Goal: Task Accomplishment & Management: Use online tool/utility

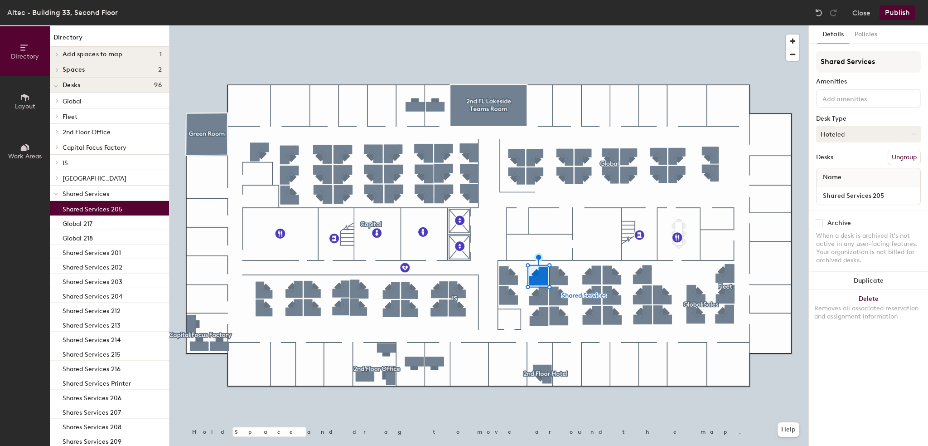
click at [849, 135] on button "Hoteled" at bounding box center [868, 134] width 105 height 16
click at [842, 160] on div "Assigned" at bounding box center [862, 162] width 91 height 14
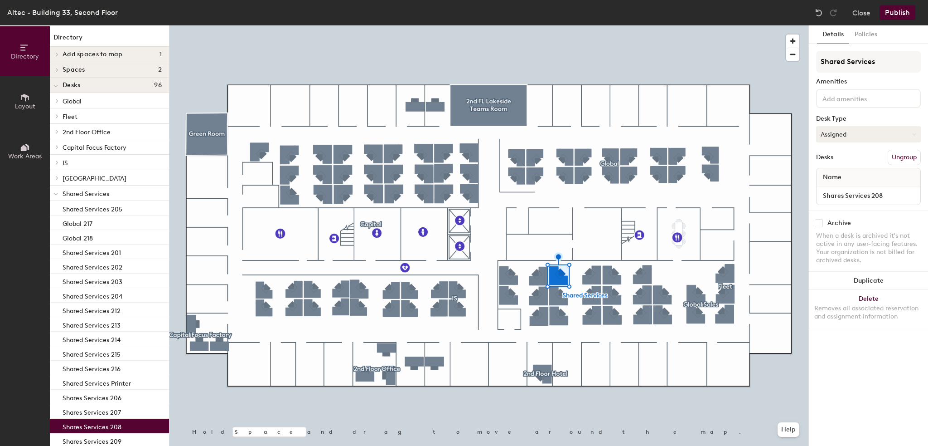
click at [851, 136] on button "Assigned" at bounding box center [868, 134] width 105 height 16
click at [832, 190] on div "Hoteled" at bounding box center [862, 190] width 91 height 14
click at [560, 25] on div at bounding box center [489, 25] width 639 height 0
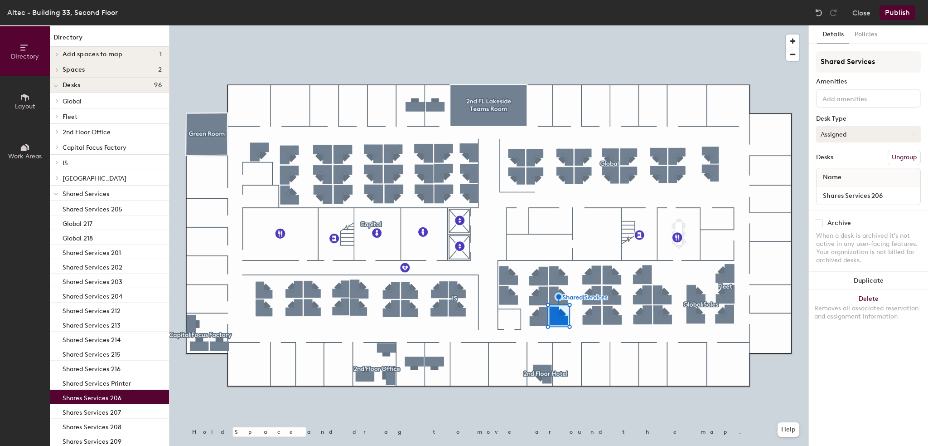
click at [861, 136] on button "Assigned" at bounding box center [868, 134] width 105 height 16
click at [836, 189] on div "Hoteled" at bounding box center [862, 190] width 91 height 14
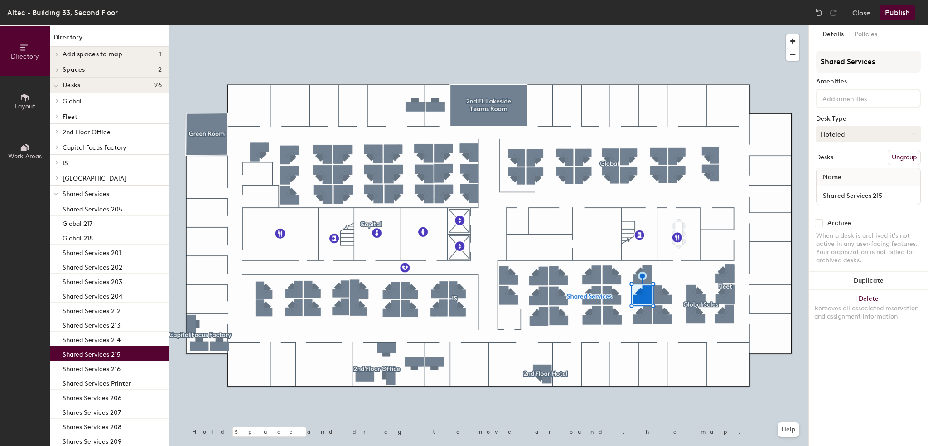
click at [843, 136] on button "Hoteled" at bounding box center [868, 134] width 105 height 16
click at [835, 161] on div "Assigned" at bounding box center [862, 162] width 91 height 14
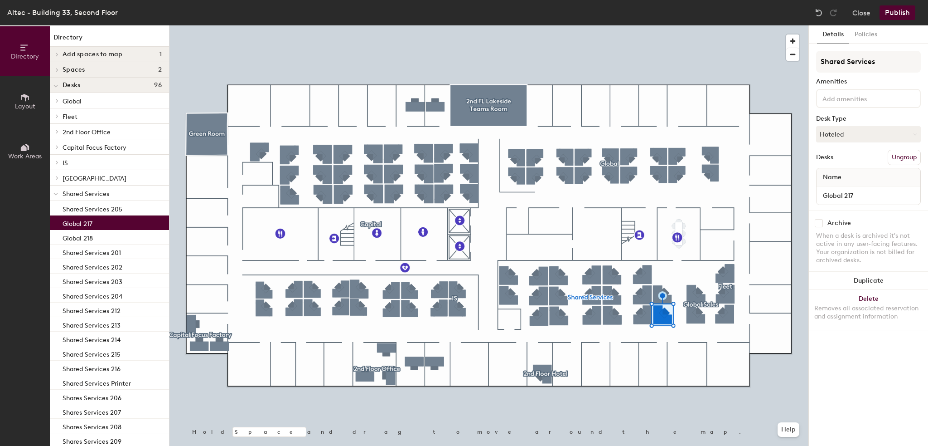
click at [901, 12] on button "Publish" at bounding box center [898, 12] width 36 height 15
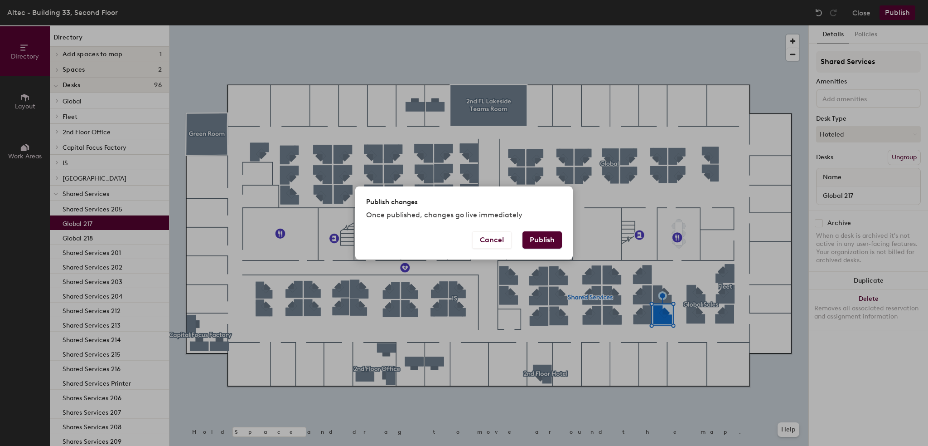
click at [549, 242] on button "Publish" at bounding box center [542, 239] width 39 height 17
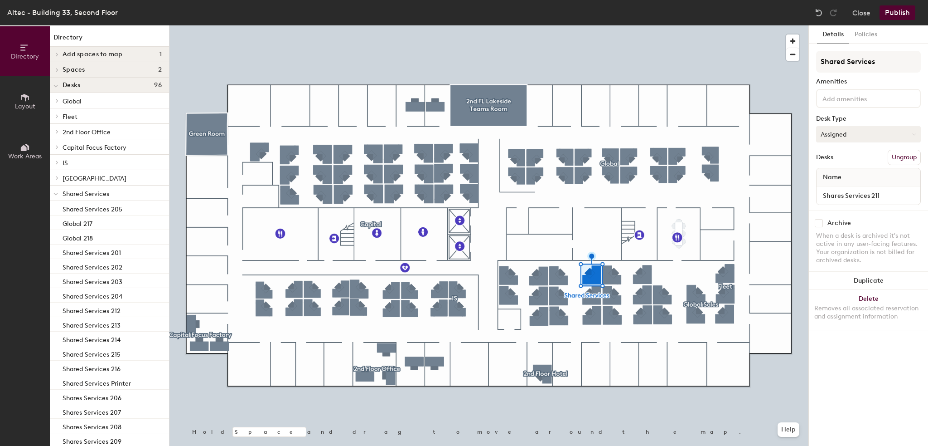
click at [838, 133] on button "Assigned" at bounding box center [868, 134] width 105 height 16
click at [830, 189] on div "Hoteled" at bounding box center [862, 190] width 91 height 14
click at [901, 10] on button "Publish" at bounding box center [898, 12] width 36 height 15
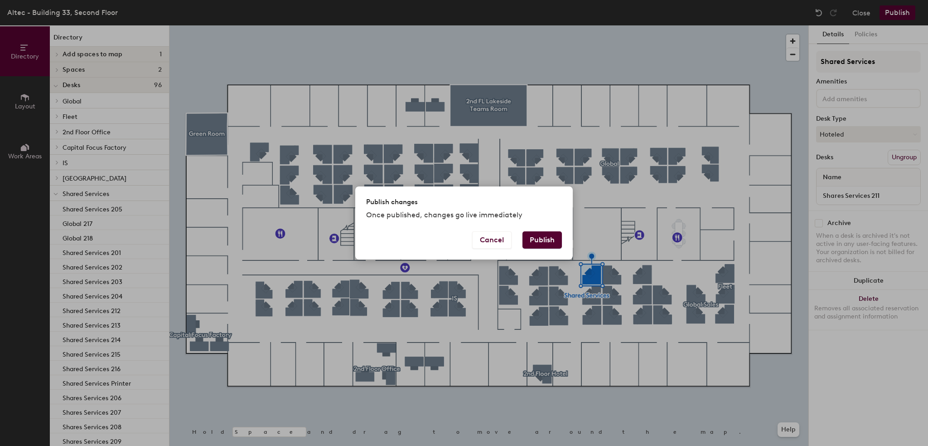
click at [548, 241] on button "Publish" at bounding box center [542, 239] width 39 height 17
